Goal: Navigation & Orientation: Find specific page/section

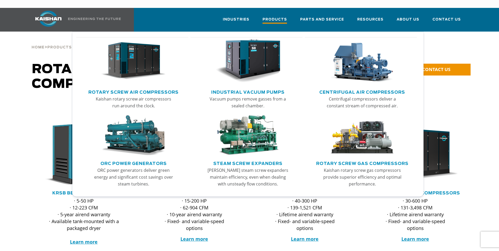
click at [280, 17] on span "Products" at bounding box center [275, 20] width 24 height 7
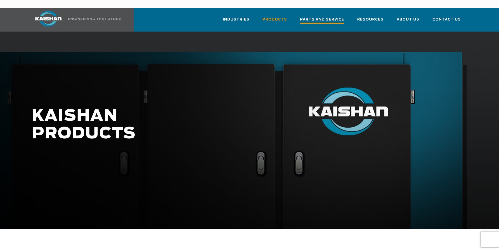
click at [334, 17] on span "Parts and Service" at bounding box center [322, 20] width 44 height 7
